Goal: Navigation & Orientation: Find specific page/section

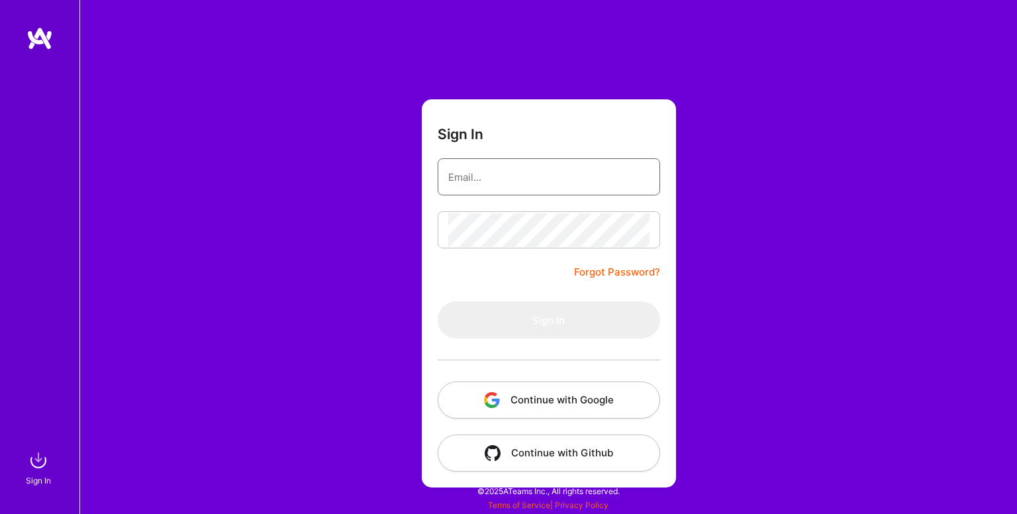
type input "[EMAIL_ADDRESS][DOMAIN_NAME]"
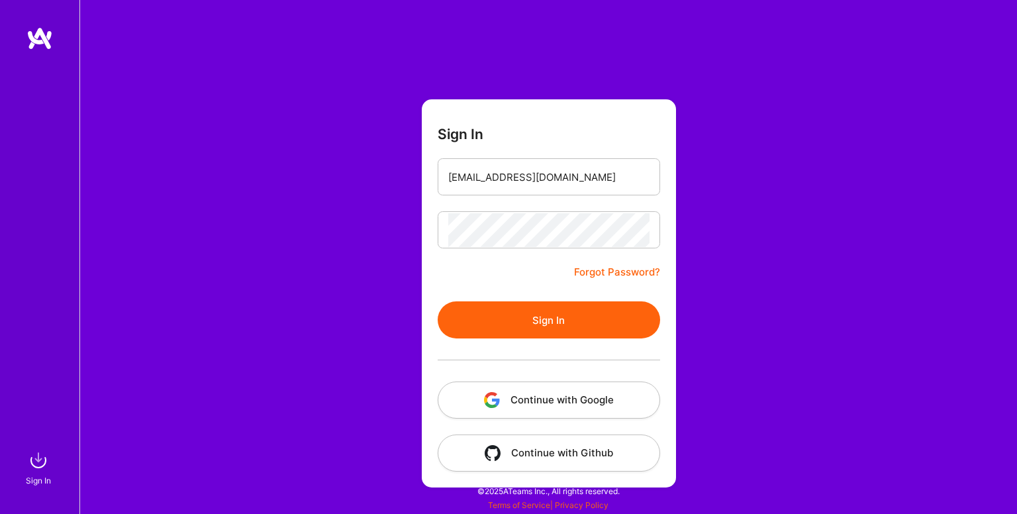
click at [470, 335] on button "Sign In" at bounding box center [549, 319] width 222 height 37
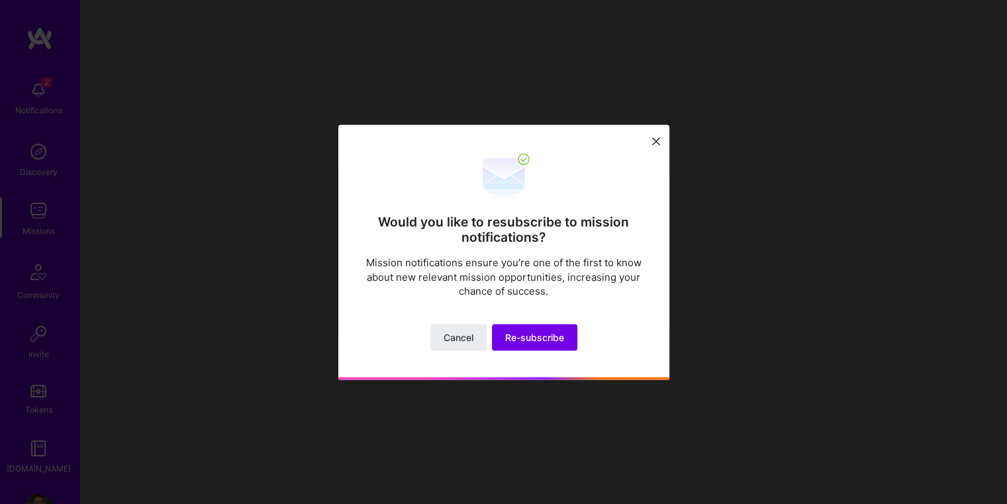
click at [659, 136] on button at bounding box center [656, 141] width 16 height 22
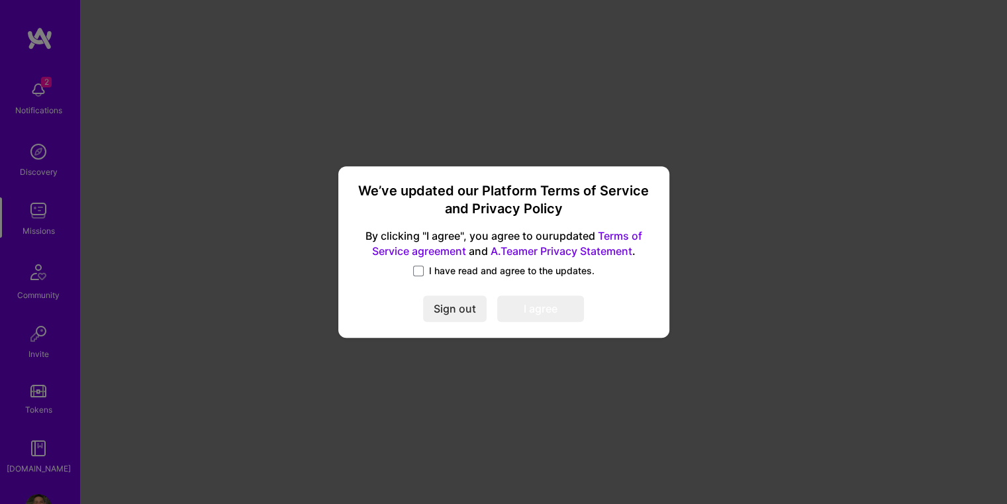
click at [436, 270] on span "I have read and agree to the updates." at bounding box center [512, 270] width 166 height 13
click at [0, 0] on input "I have read and agree to the updates." at bounding box center [0, 0] width 0 height 0
click at [531, 310] on button "I agree" at bounding box center [540, 309] width 87 height 26
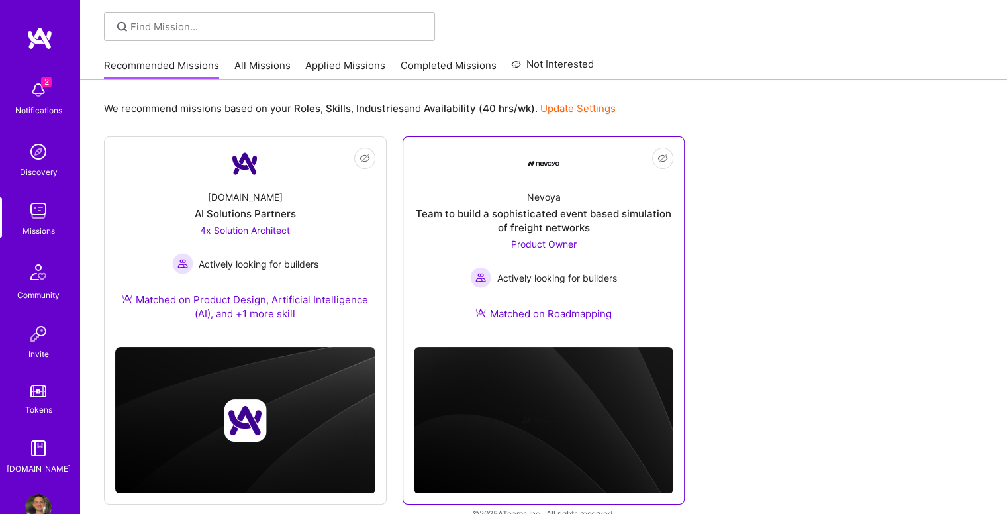
scroll to position [109, 0]
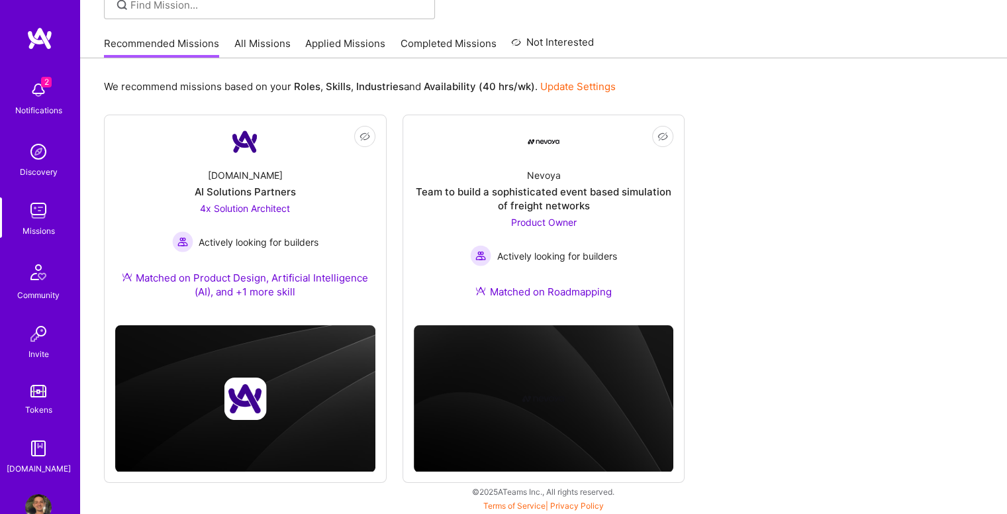
click at [26, 491] on img at bounding box center [38, 507] width 26 height 26
